Goal: Task Accomplishment & Management: Use online tool/utility

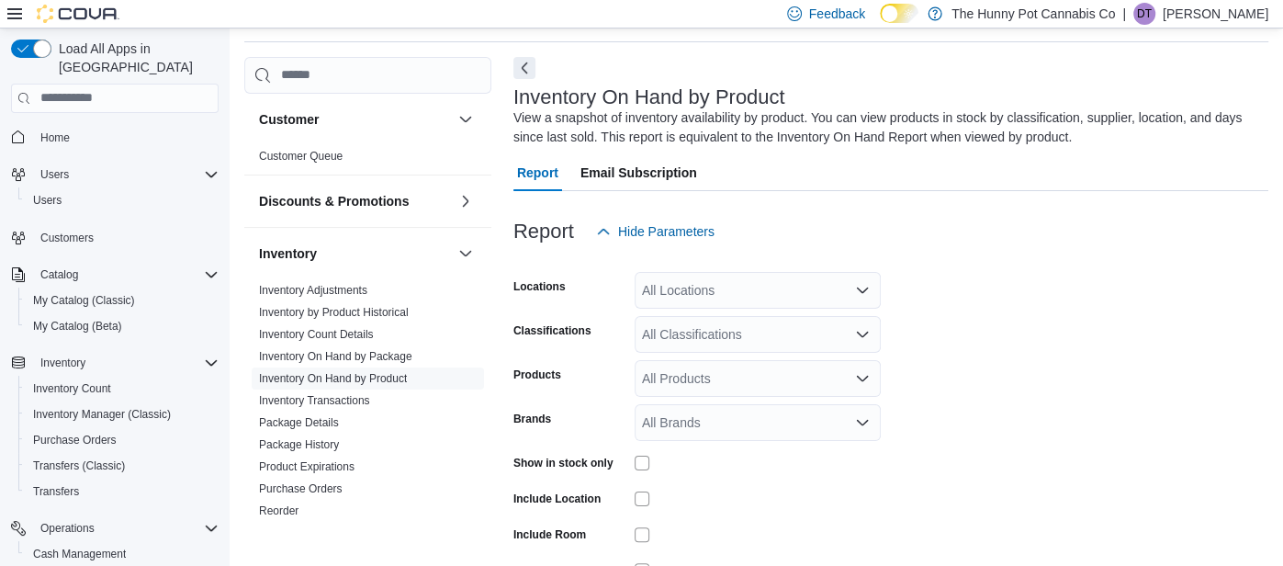
scroll to position [61, 0]
click at [83, 547] on span "Cash Management" at bounding box center [79, 554] width 93 height 15
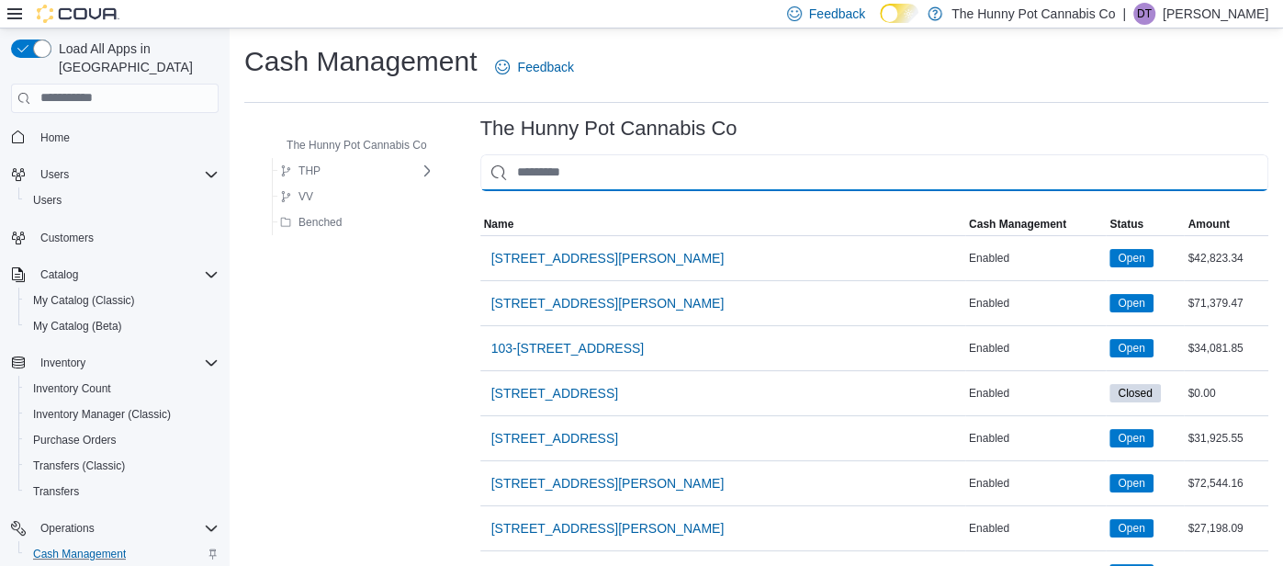
click at [666, 169] on input "This is a search bar. As you type, the results lower in the page will automatic…" at bounding box center [874, 172] width 788 height 37
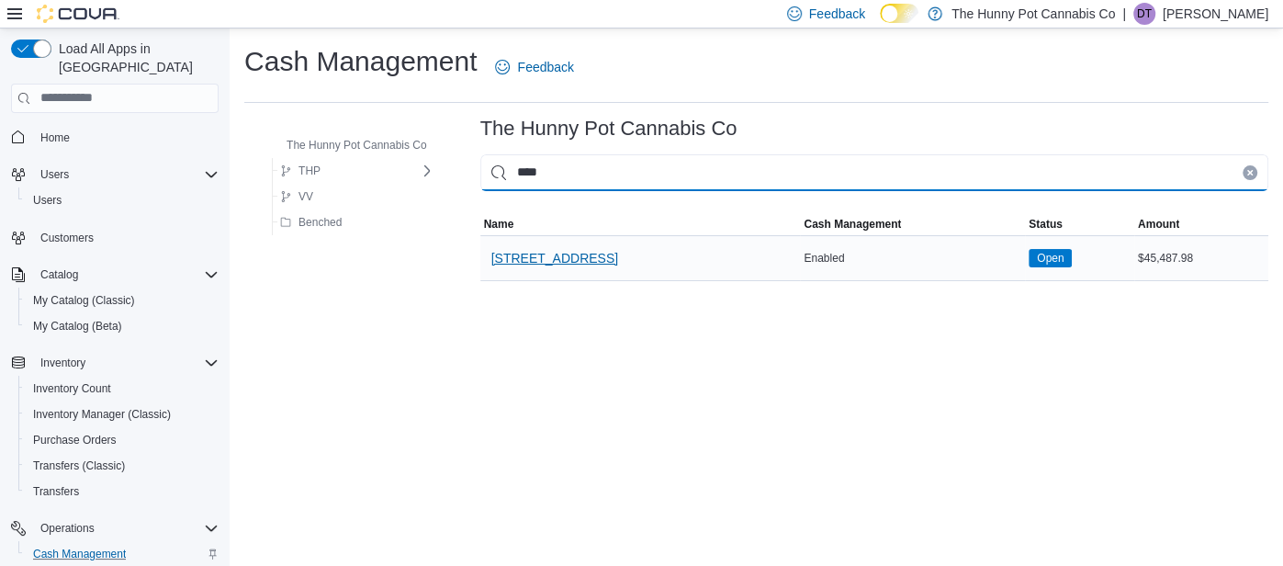
type input "****"
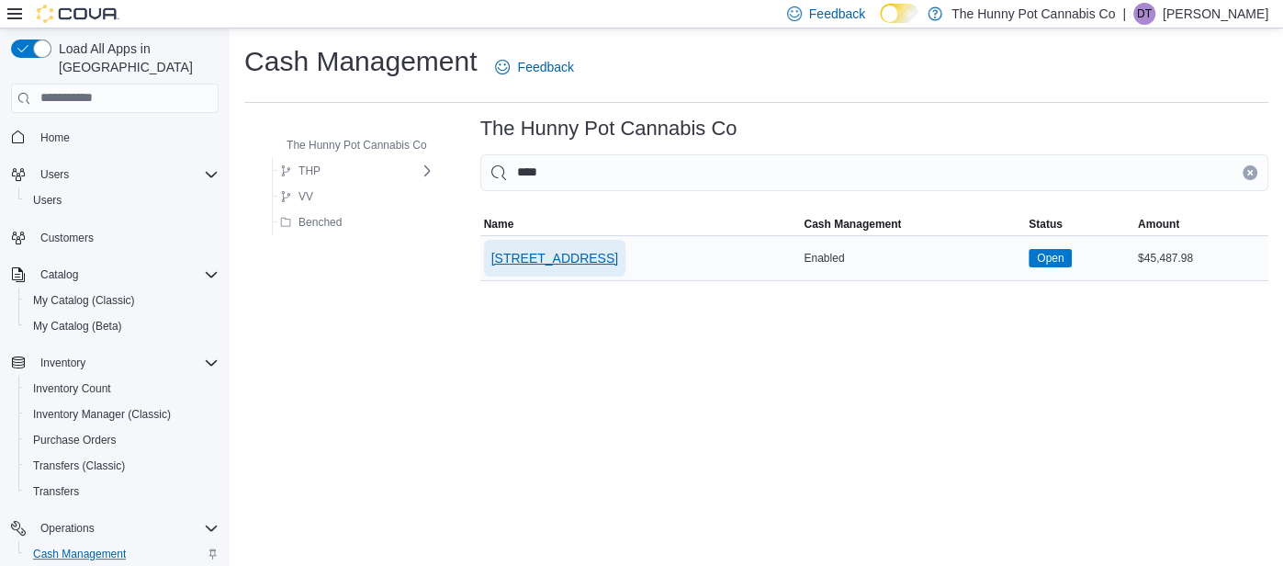
click at [532, 256] on span "[STREET_ADDRESS]" at bounding box center [555, 258] width 127 height 18
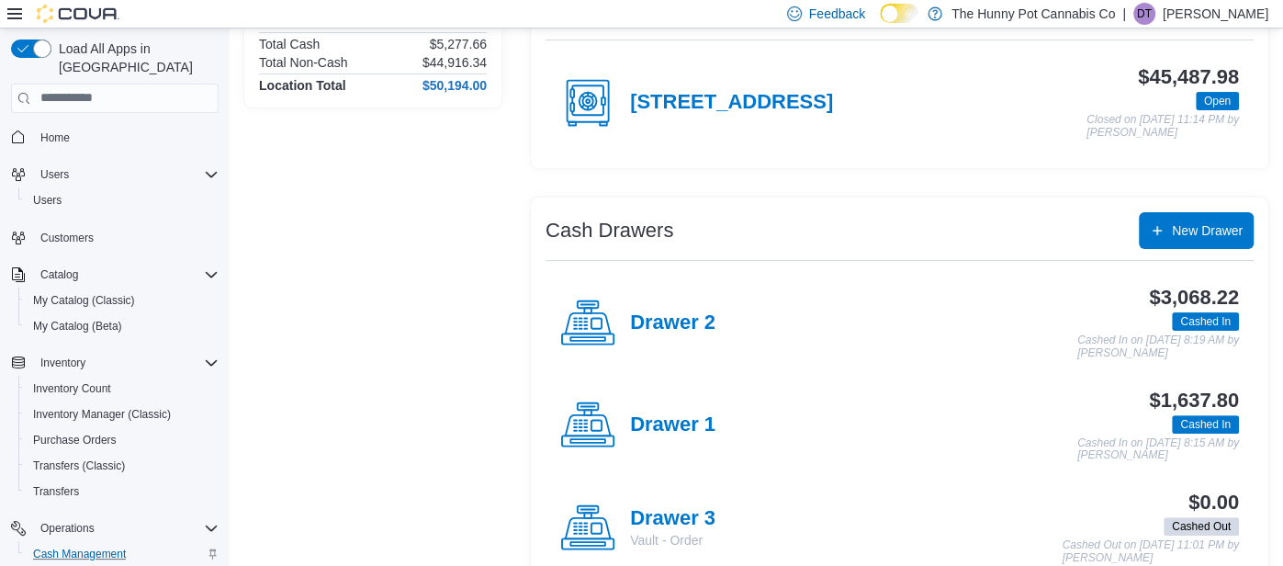
scroll to position [228, 0]
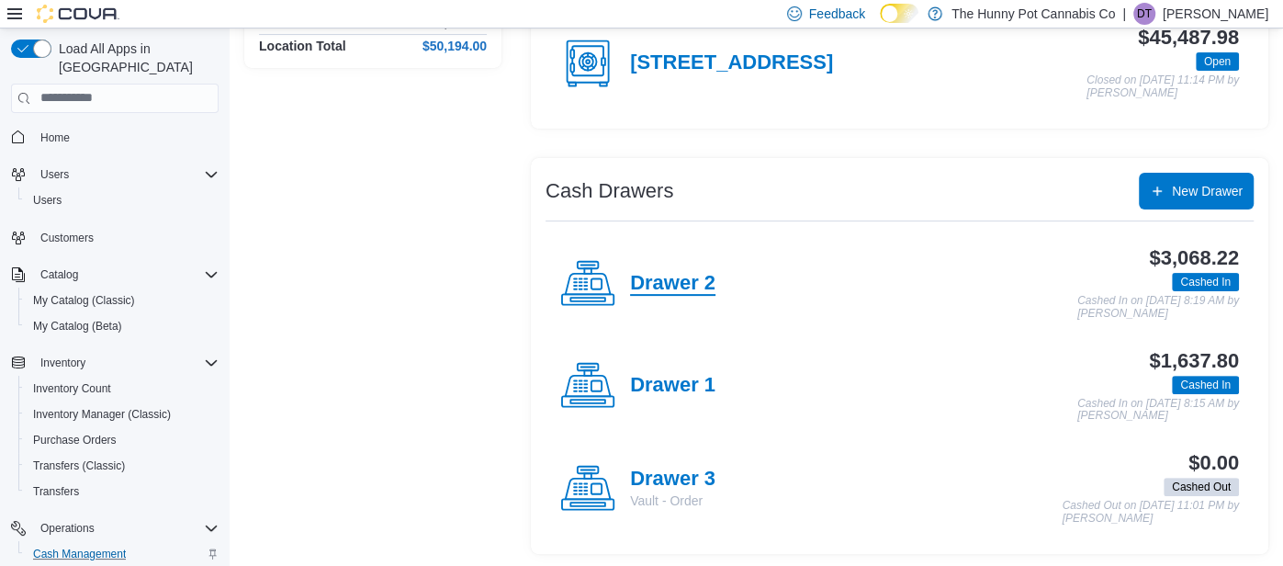
click at [675, 281] on h4 "Drawer 2" at bounding box center [672, 284] width 85 height 24
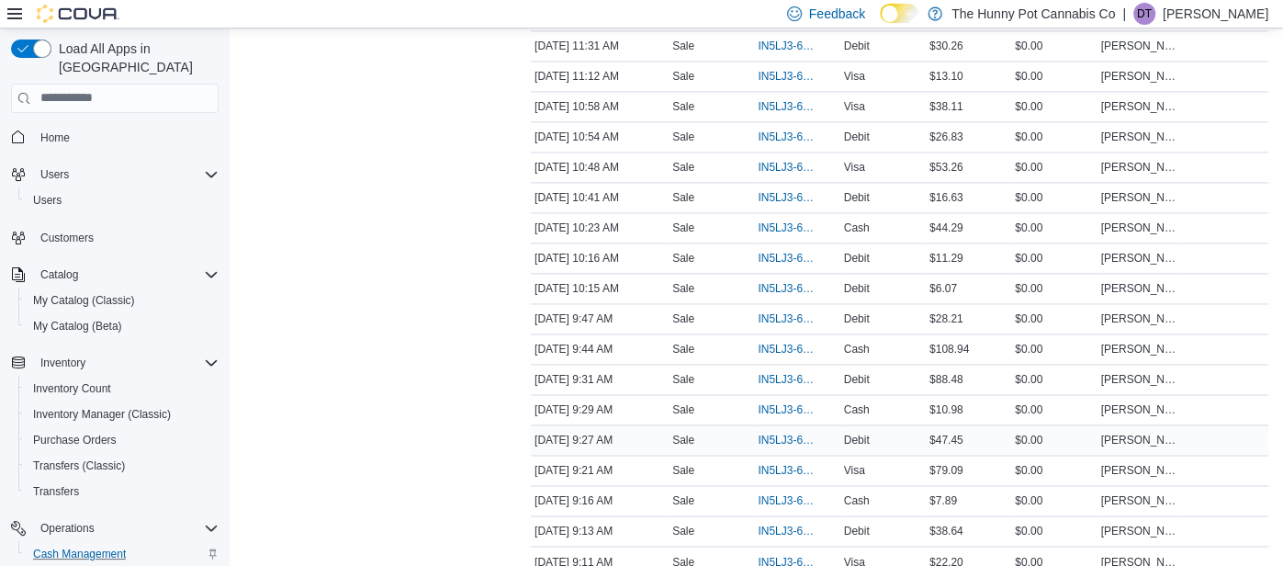
scroll to position [1806, 0]
click at [776, 192] on span "IN5LJ3-6139510" at bounding box center [788, 199] width 60 height 15
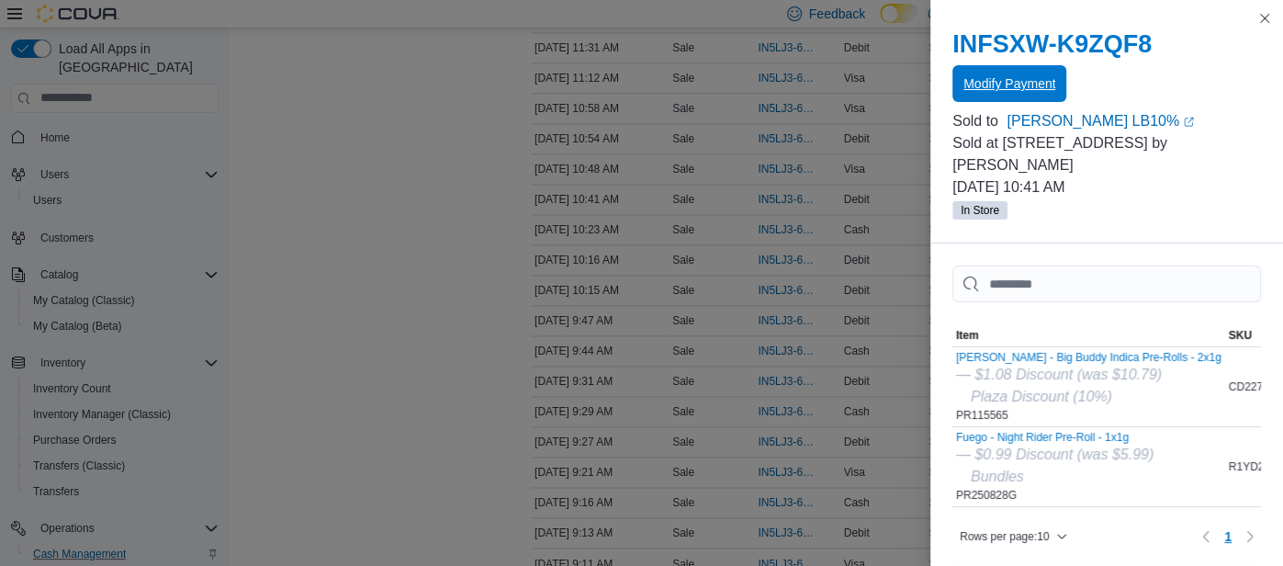
click at [1015, 90] on span "Modify Payment" at bounding box center [1010, 83] width 92 height 18
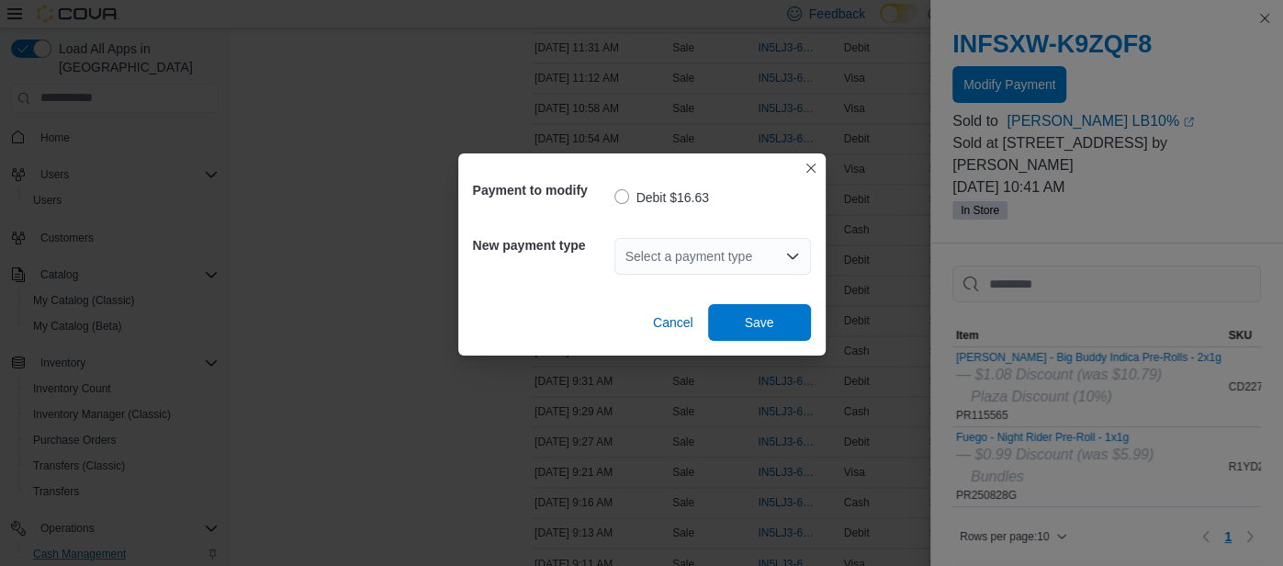
click at [708, 270] on div "Select a payment type" at bounding box center [713, 256] width 197 height 37
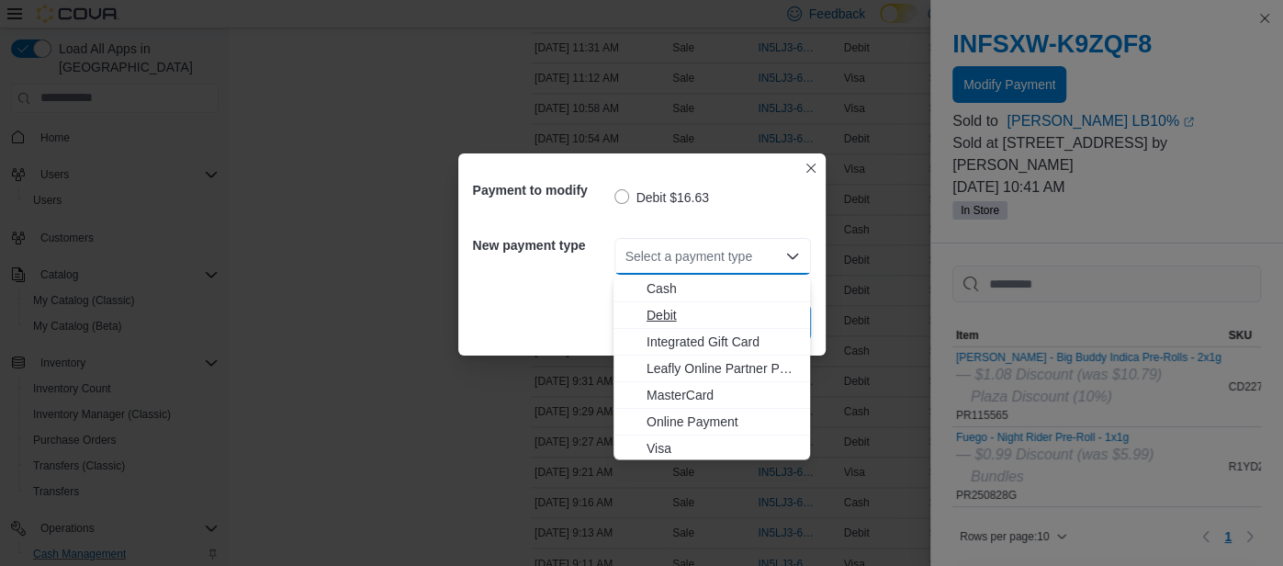
click at [688, 311] on span "Debit" at bounding box center [723, 315] width 153 height 18
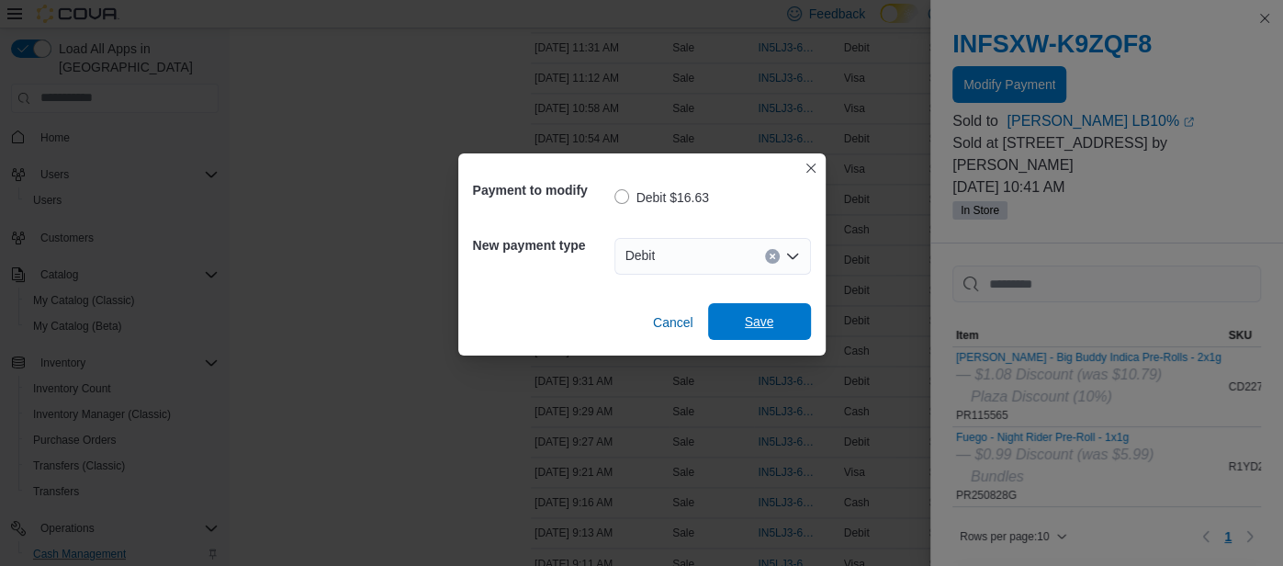
click at [746, 332] on span "Save" at bounding box center [759, 321] width 81 height 37
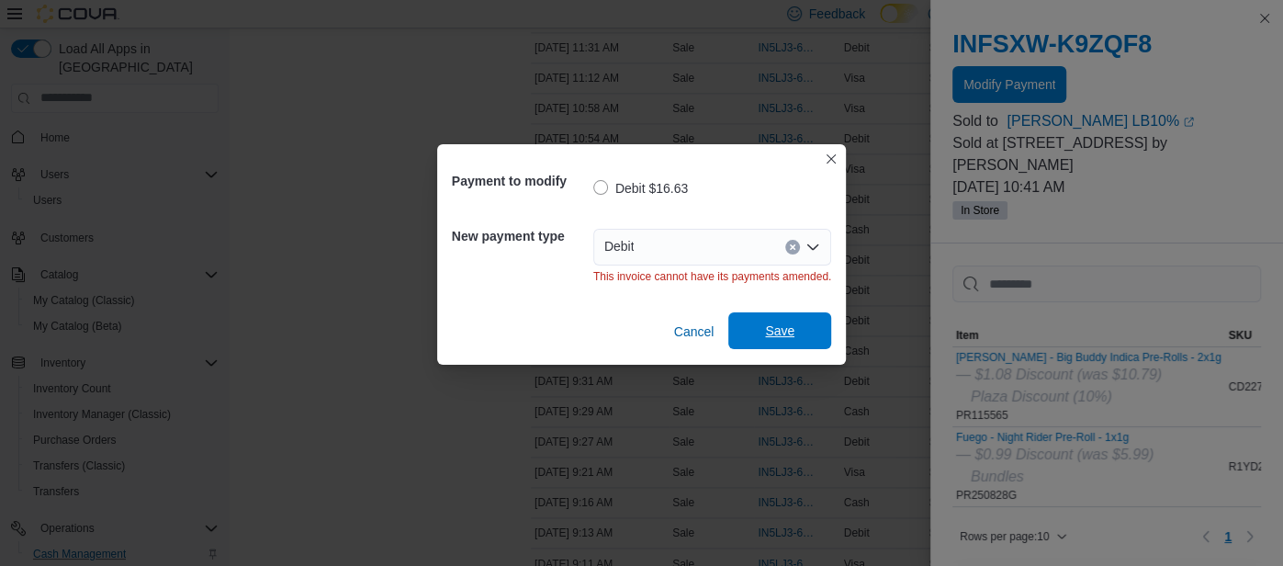
scroll to position [0, 0]
click at [837, 155] on button "Closes this modal window" at bounding box center [831, 158] width 22 height 22
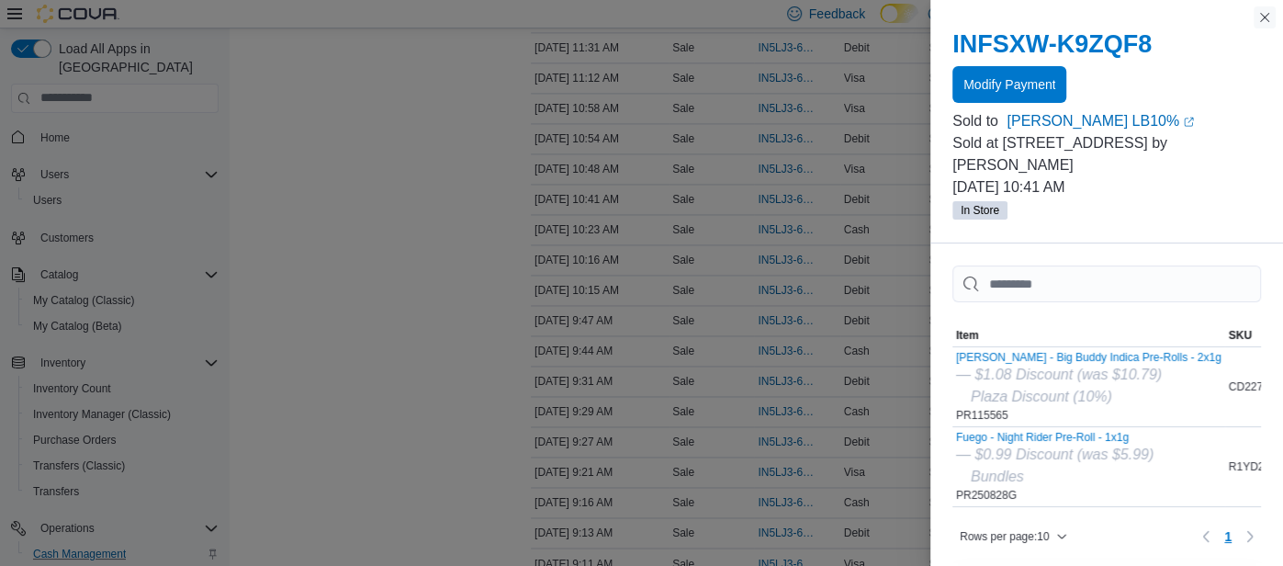
click at [1264, 21] on button "Close this dialog" at bounding box center [1265, 17] width 22 height 22
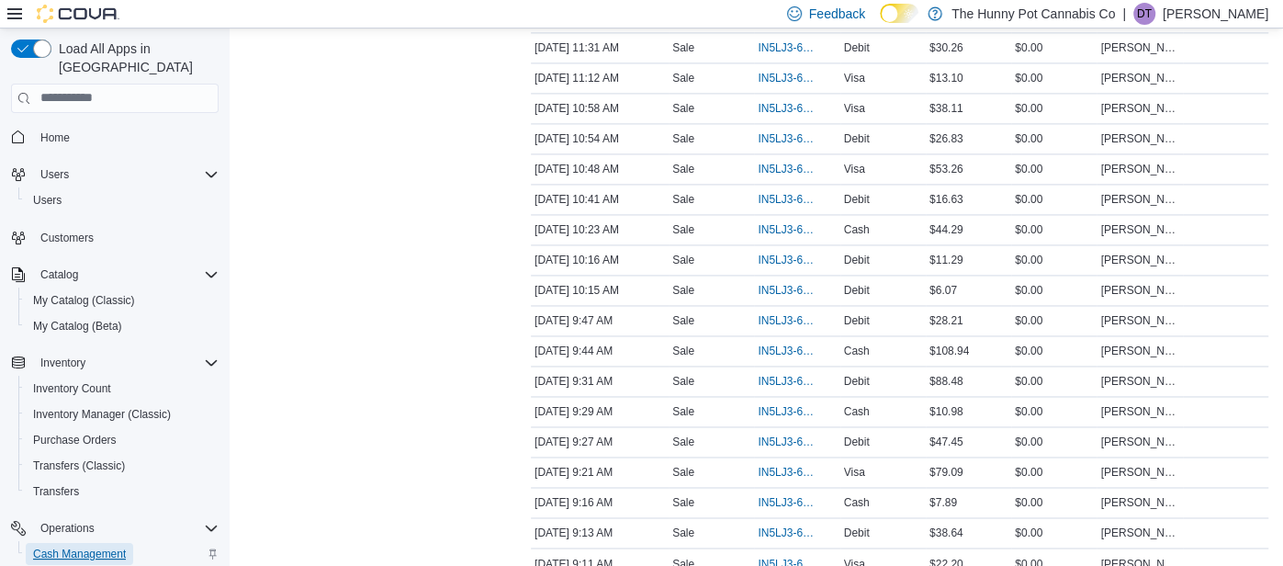
click at [50, 547] on span "Cash Management" at bounding box center [79, 554] width 93 height 15
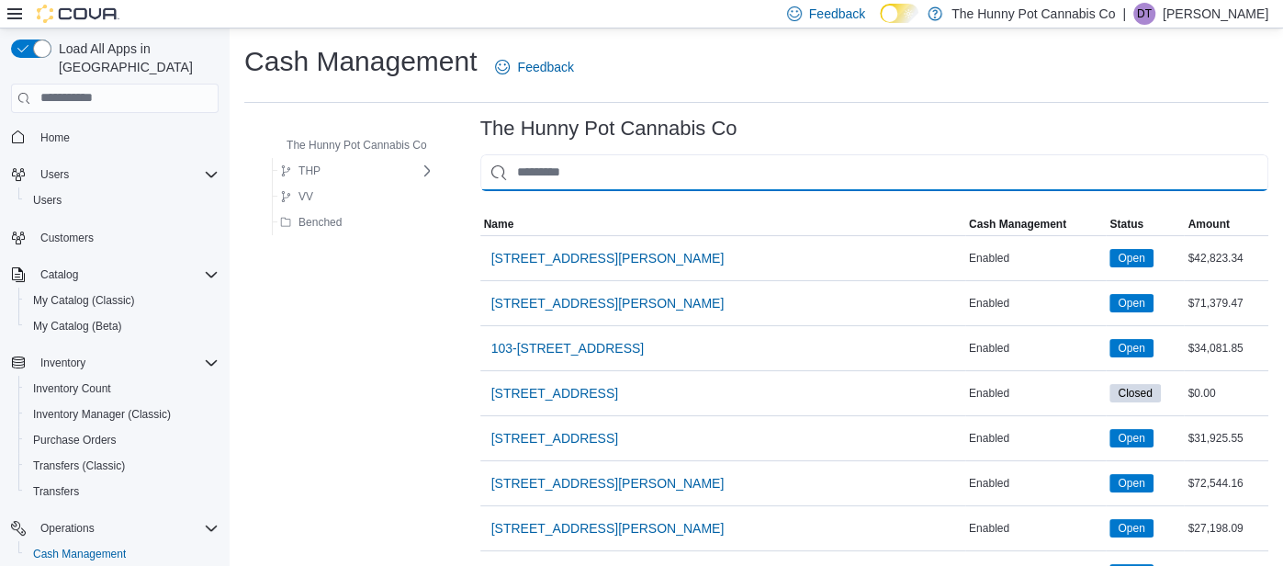
click at [616, 168] on input "This is a search bar. As you type, the results lower in the page will automatic…" at bounding box center [874, 172] width 788 height 37
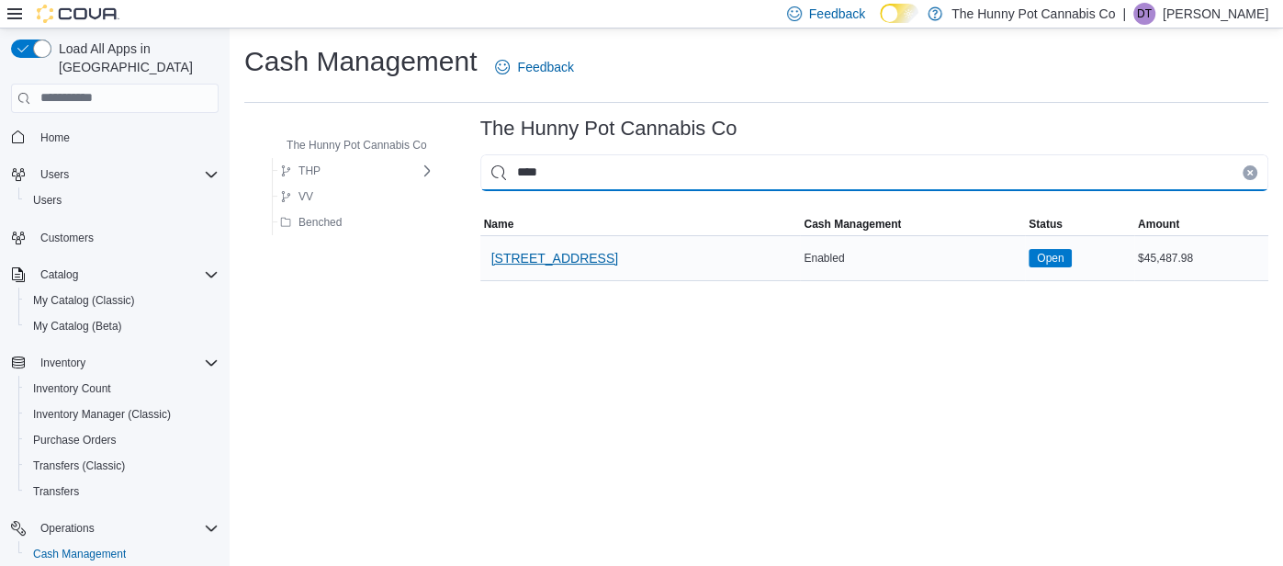
type input "****"
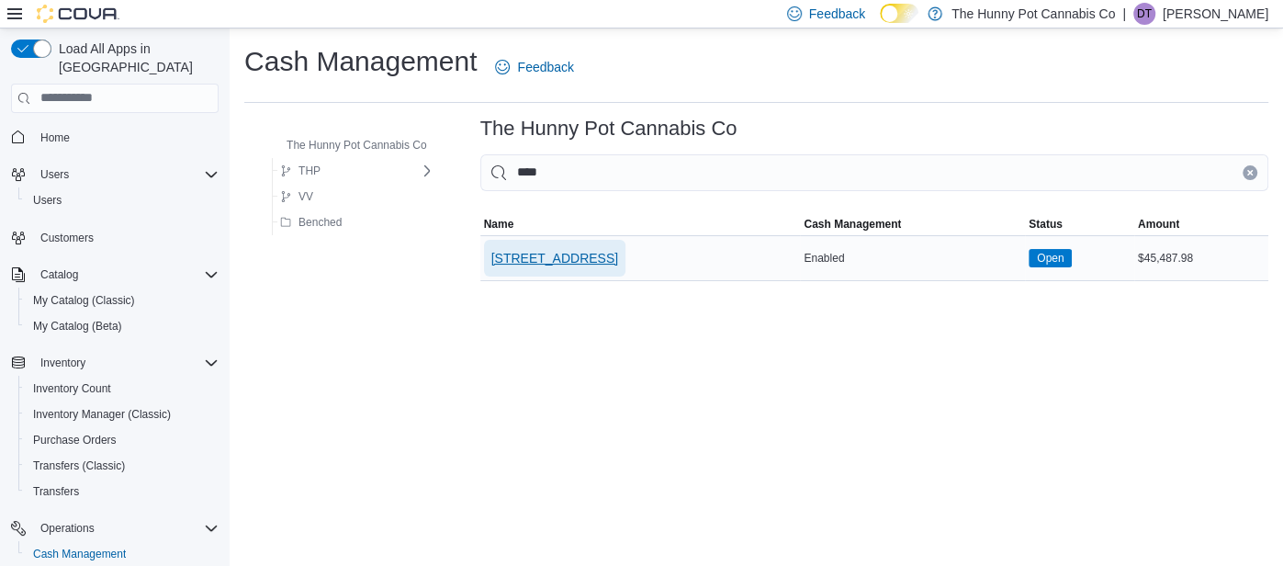
click at [515, 264] on span "[STREET_ADDRESS]" at bounding box center [555, 258] width 127 height 18
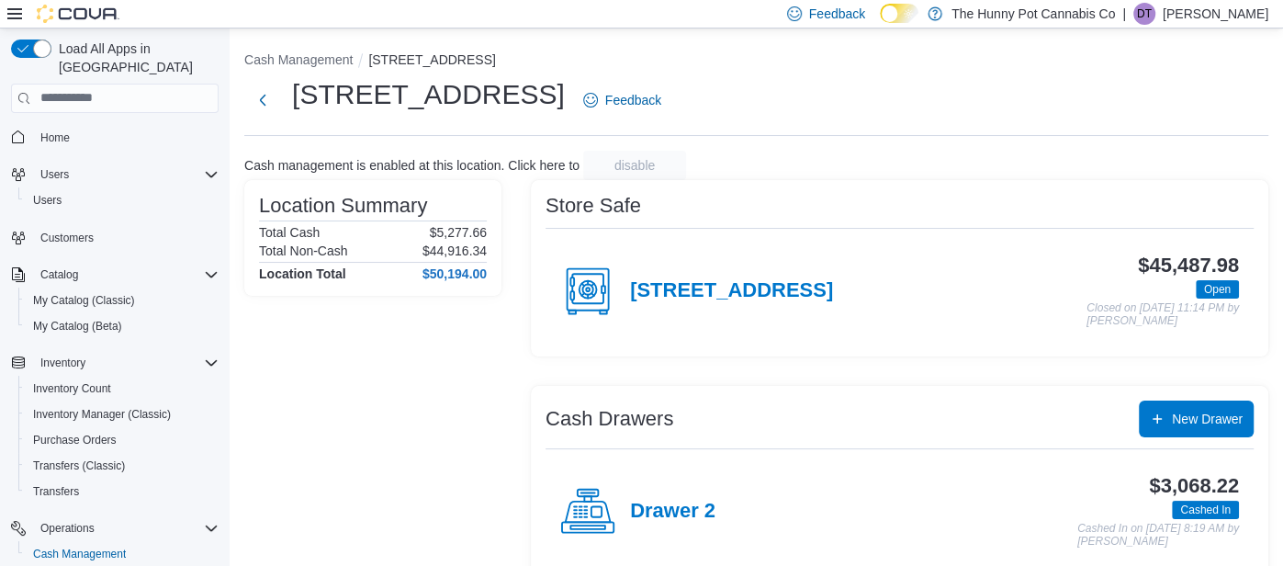
scroll to position [228, 0]
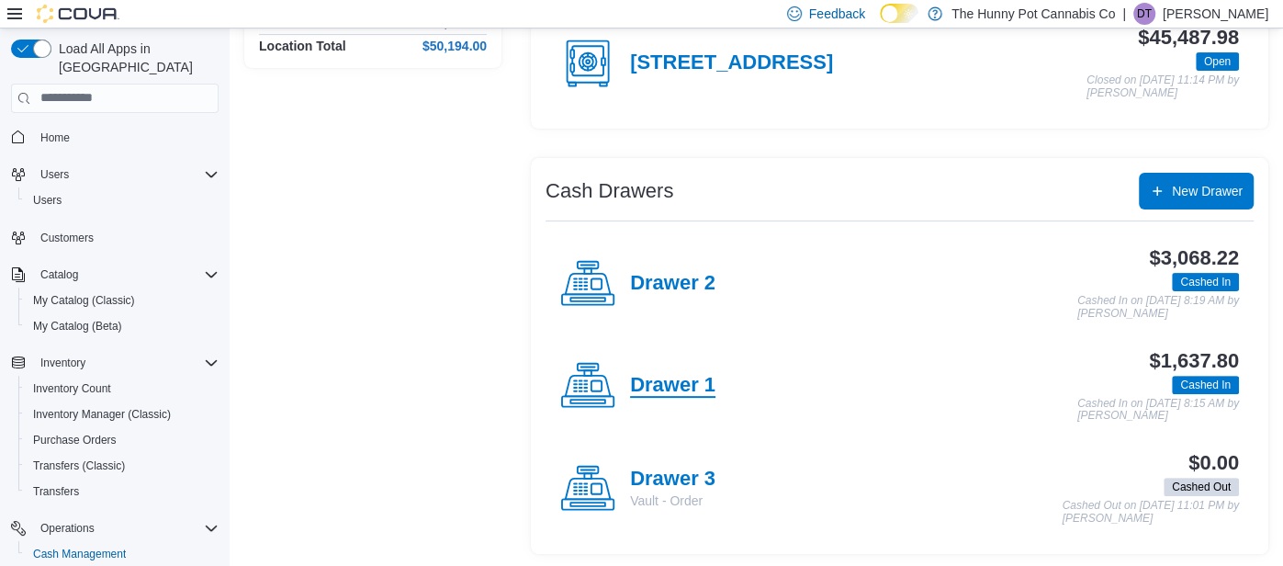
click at [685, 379] on h4 "Drawer 1" at bounding box center [672, 386] width 85 height 24
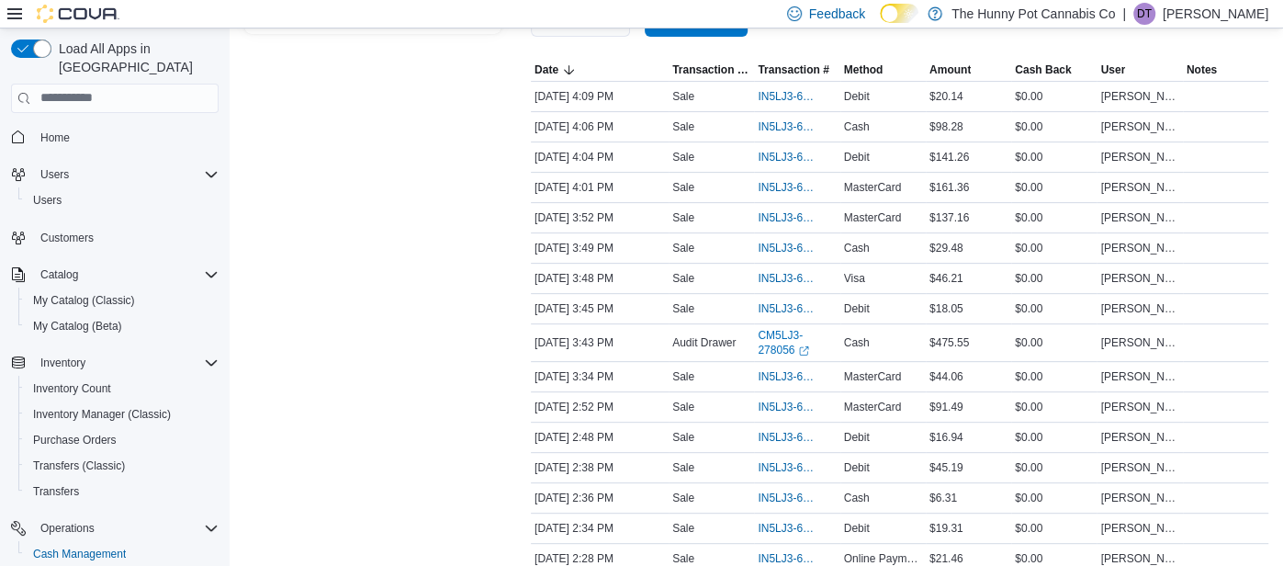
scroll to position [364, 0]
click at [782, 301] on span "IN5LJ3-6141931" at bounding box center [788, 307] width 60 height 15
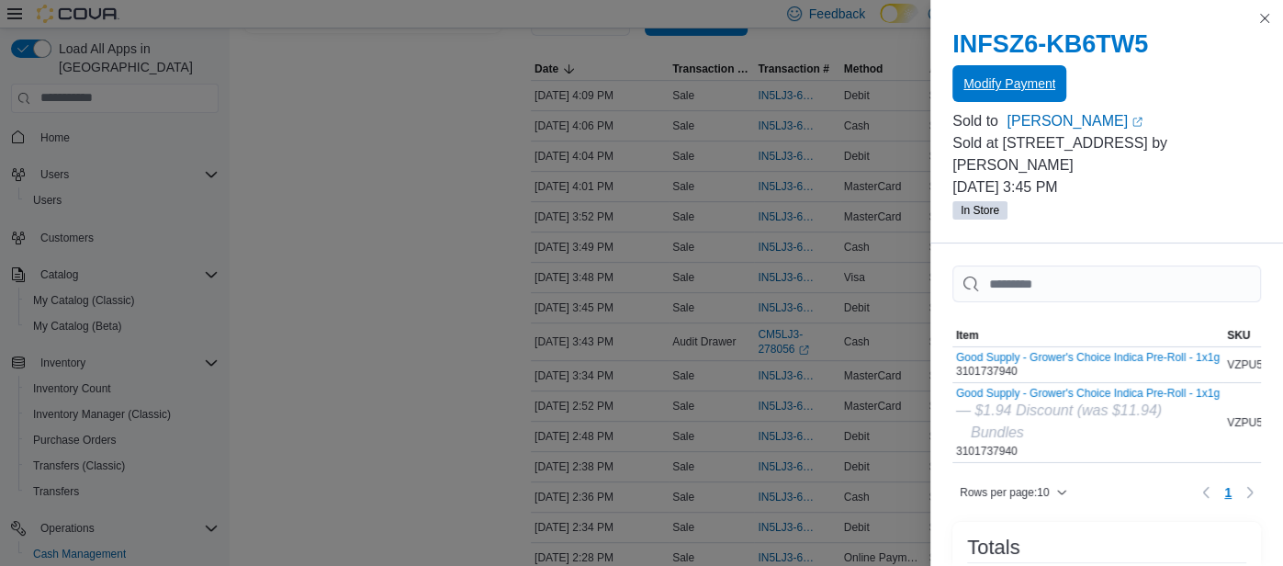
click at [1007, 82] on span "Modify Payment" at bounding box center [1010, 83] width 92 height 18
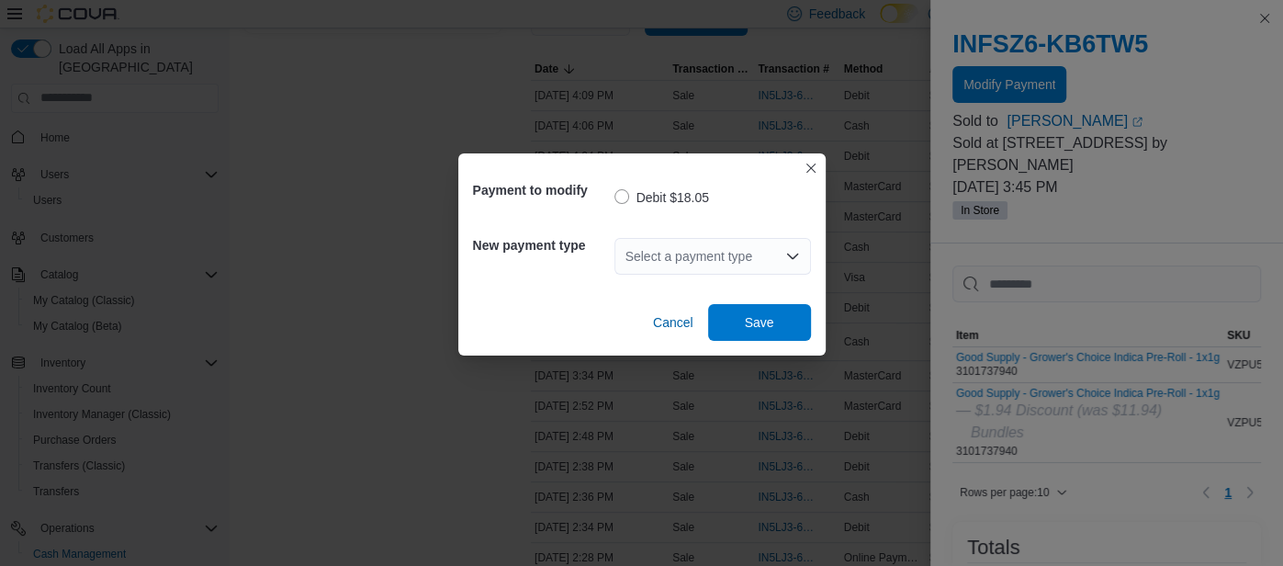
click at [661, 253] on div "Select a payment type" at bounding box center [713, 256] width 197 height 37
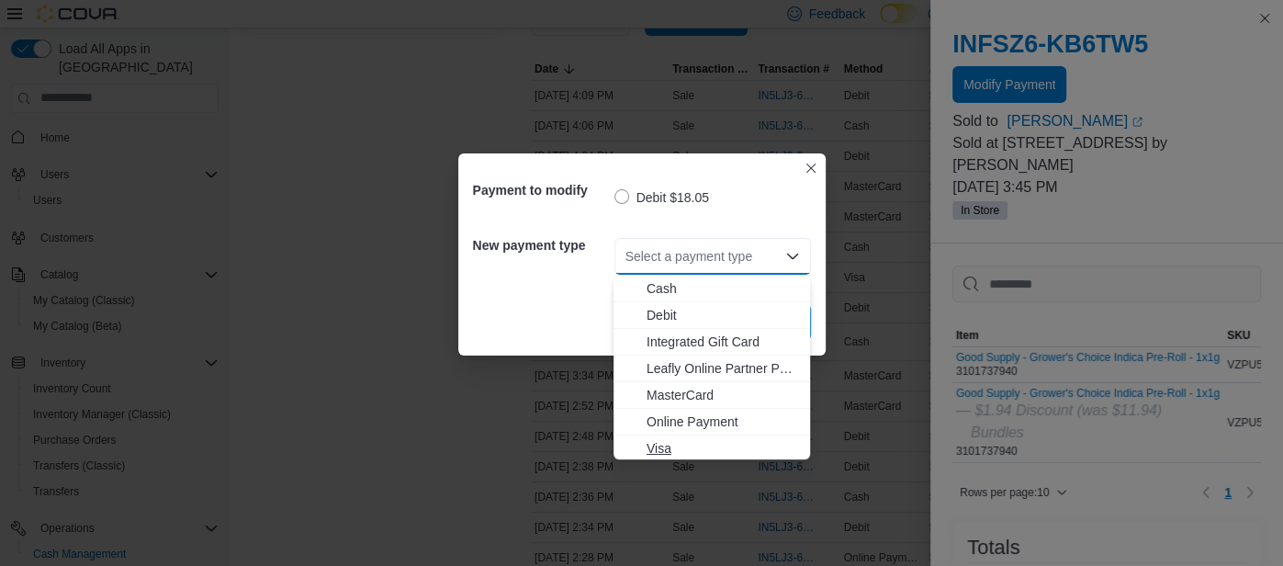
click at [668, 449] on span "Visa" at bounding box center [723, 448] width 153 height 18
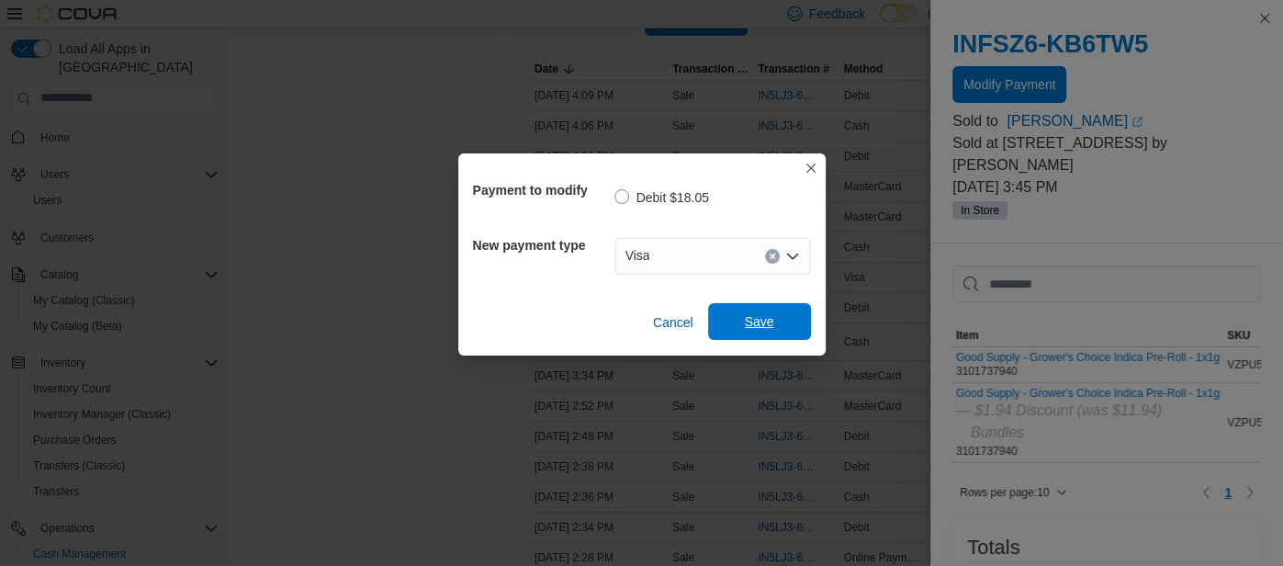
click at [765, 324] on span "Save" at bounding box center [759, 321] width 29 height 18
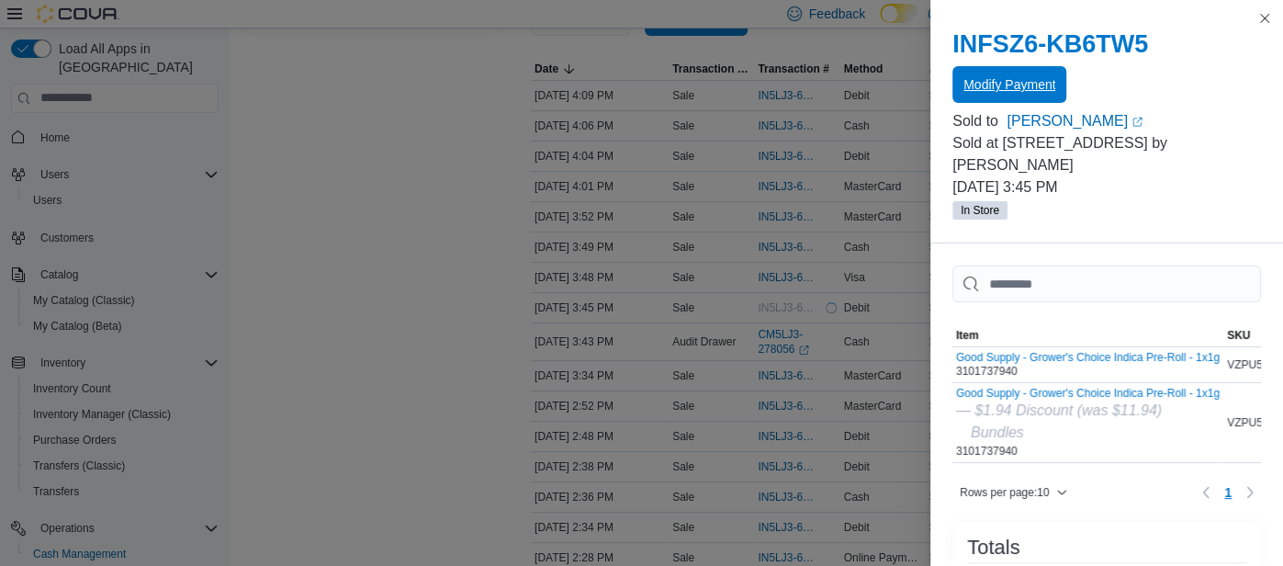
scroll to position [0, 0]
